Goal: Entertainment & Leisure: Consume media (video, audio)

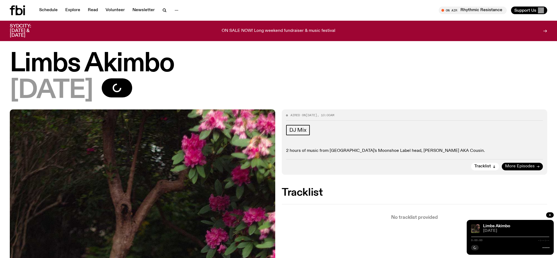
click at [530, 153] on p "2 hours of music from [GEOGRAPHIC_DATA]'s Moonshoe Label head, [PERSON_NAME] AK…" at bounding box center [414, 150] width 257 height 5
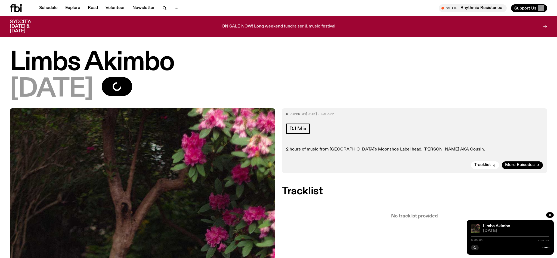
scroll to position [14, 0]
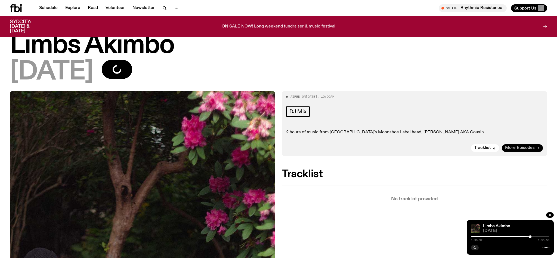
click at [513, 146] on span "More Episodes" at bounding box center [520, 148] width 30 height 4
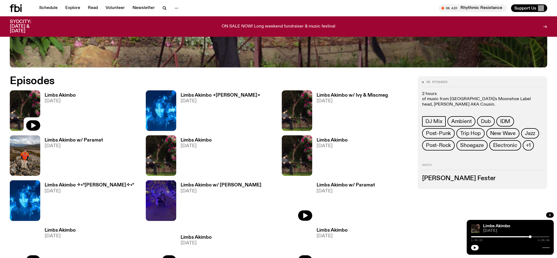
scroll to position [342, 0]
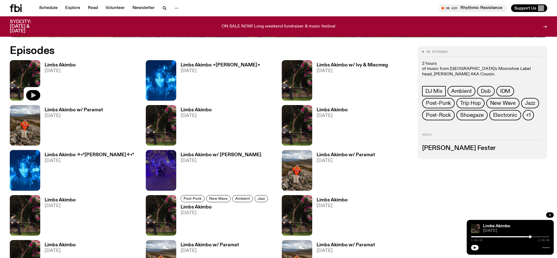
click at [33, 92] on icon "button" at bounding box center [33, 95] width 7 height 7
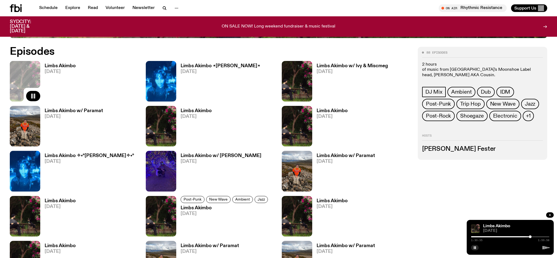
click at [536, 236] on div at bounding box center [510, 236] width 78 height 1
click at [165, 120] on img at bounding box center [161, 126] width 30 height 40
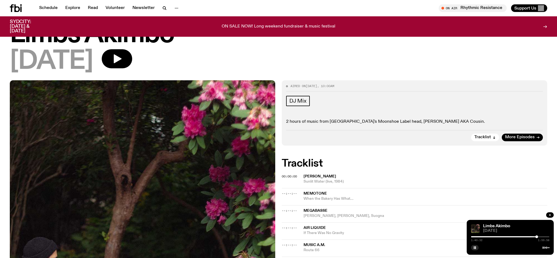
scroll to position [32, 0]
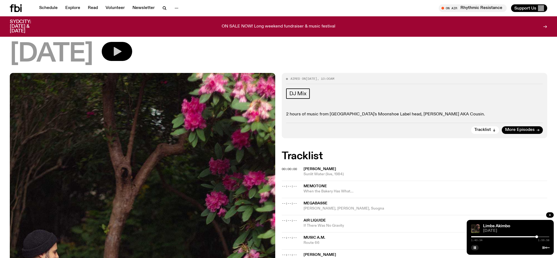
click at [122, 55] on icon "button" at bounding box center [116, 51] width 11 height 11
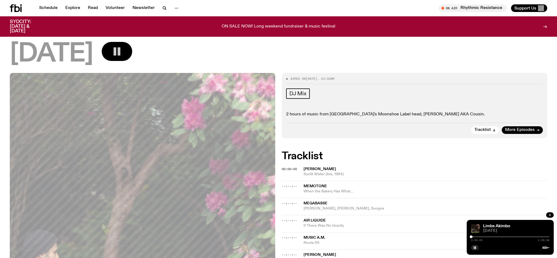
click at [474, 236] on div at bounding box center [510, 236] width 78 height 1
click at [481, 236] on div at bounding box center [510, 236] width 78 height 1
click at [489, 237] on div at bounding box center [510, 236] width 78 height 1
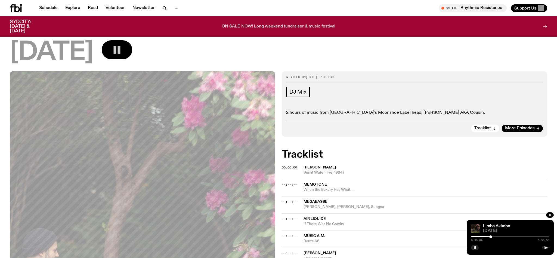
scroll to position [34, 0]
click at [498, 236] on div at bounding box center [510, 236] width 78 height 1
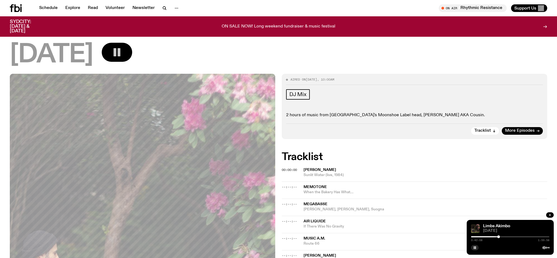
scroll to position [0, 0]
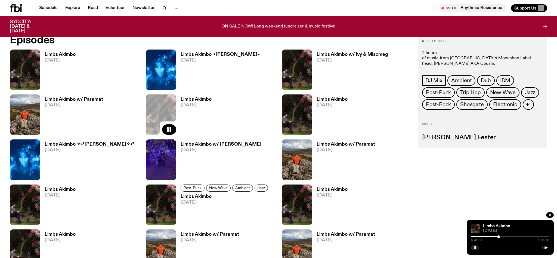
scroll to position [353, 0]
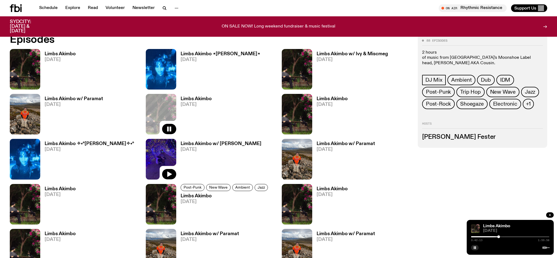
click at [158, 150] on img at bounding box center [161, 159] width 30 height 40
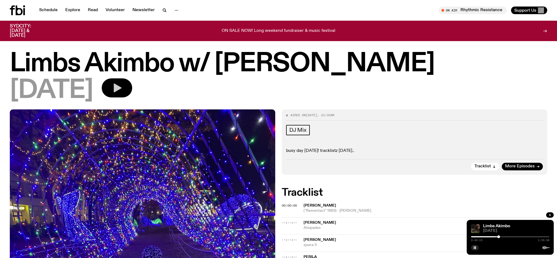
click at [121, 87] on icon "button" at bounding box center [118, 87] width 8 height 9
click at [500, 237] on div at bounding box center [510, 236] width 78 height 1
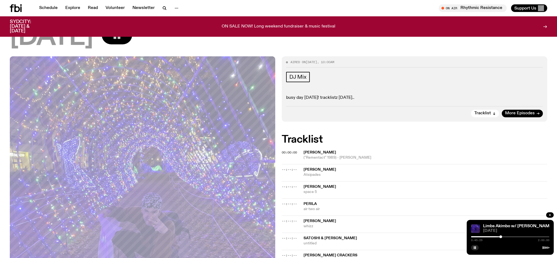
scroll to position [31, 0]
